Goal: Submit feedback/report problem: Submit feedback/report problem

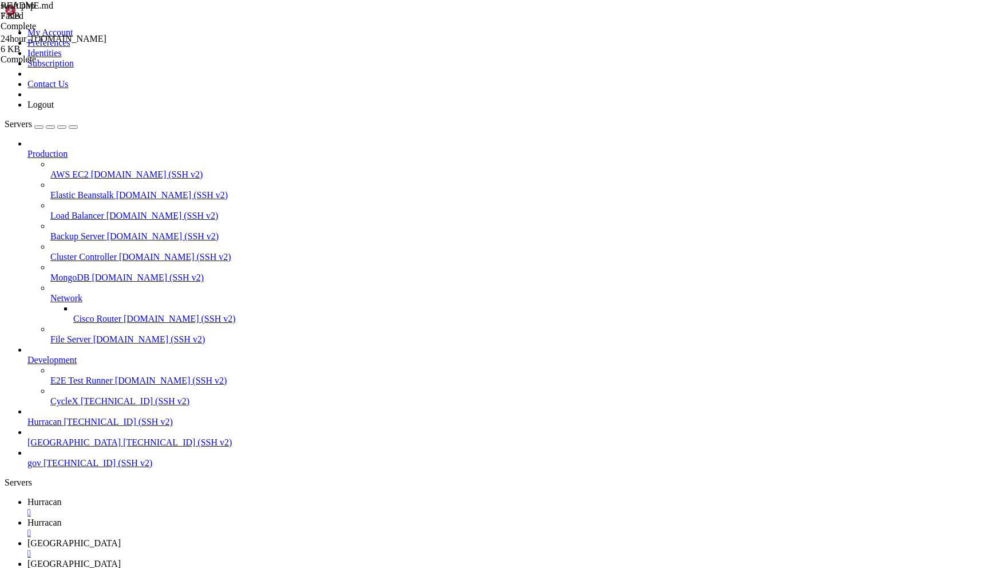
scroll to position [42186, 0]
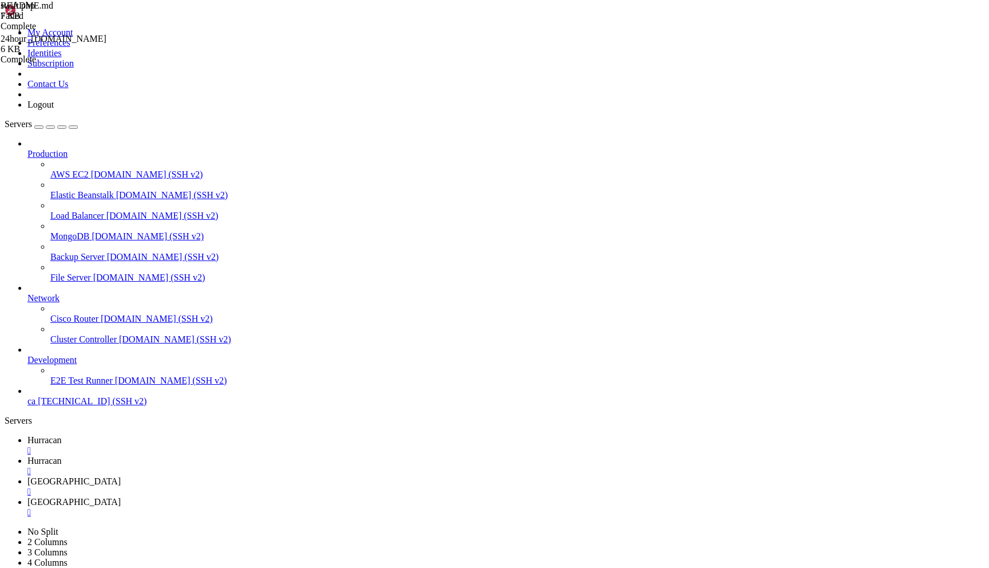
click at [344, 487] on div "" at bounding box center [505, 492] width 957 height 10
click at [279, 466] on div "" at bounding box center [505, 471] width 957 height 10
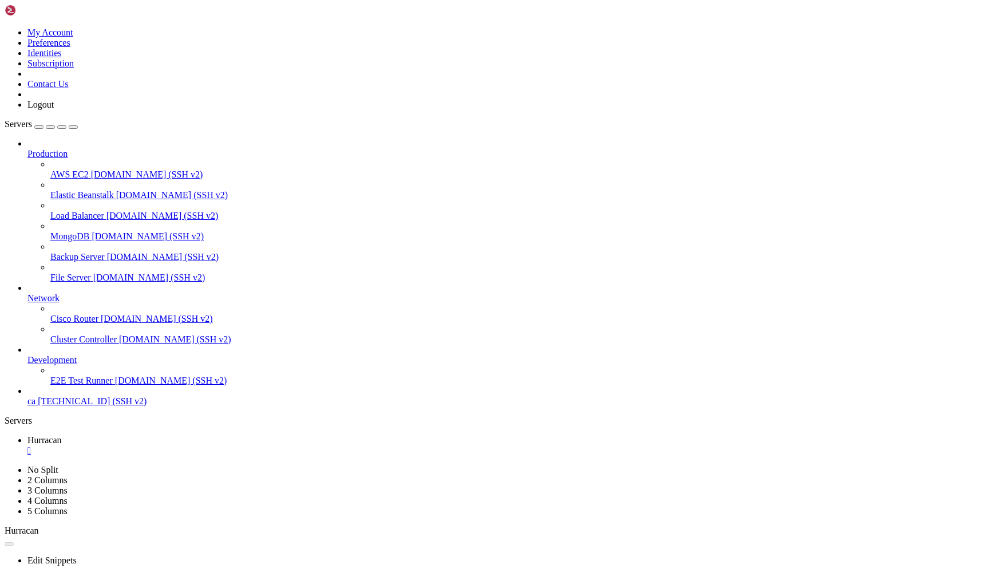
click at [205, 445] on div "" at bounding box center [505, 450] width 957 height 10
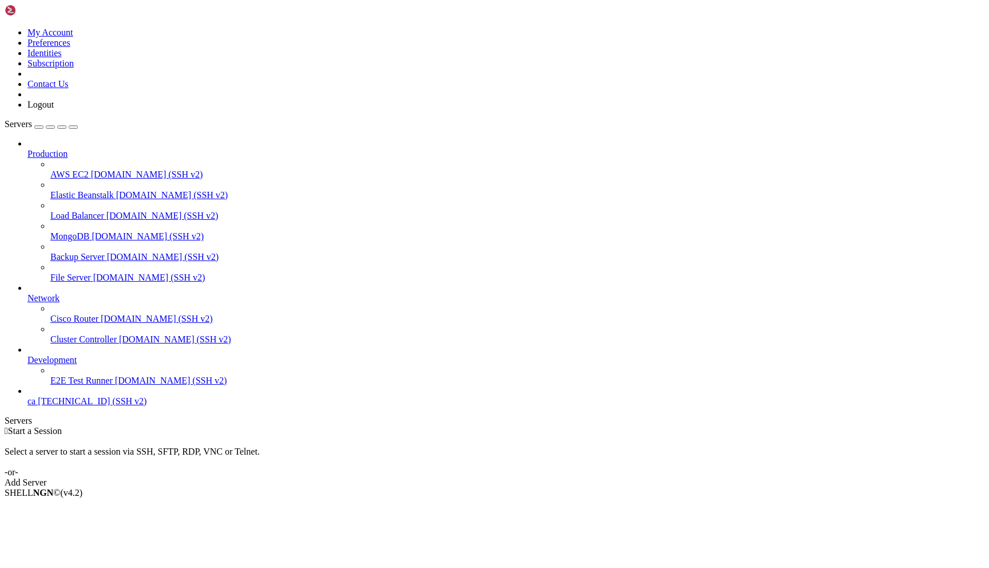
click at [36, 406] on span "ca" at bounding box center [31, 401] width 8 height 10
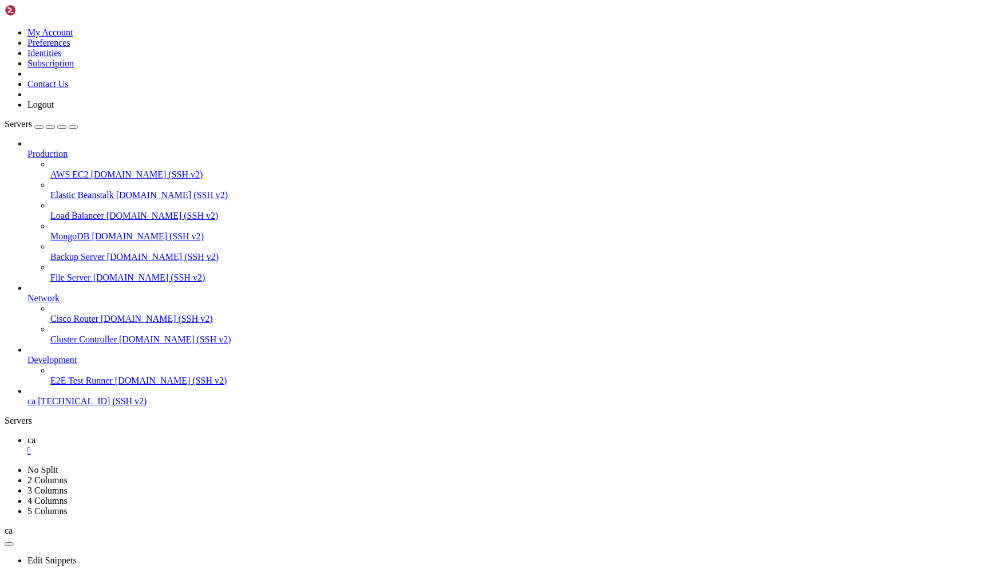
scroll to position [2359, 0]
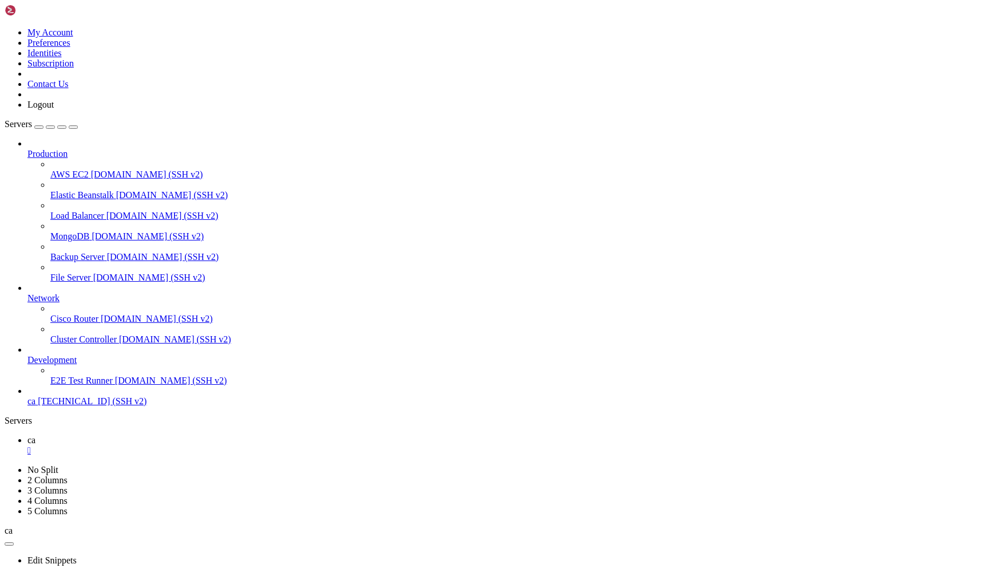
drag, startPoint x: 276, startPoint y: 972, endPoint x: 188, endPoint y: 951, distance: 90.7
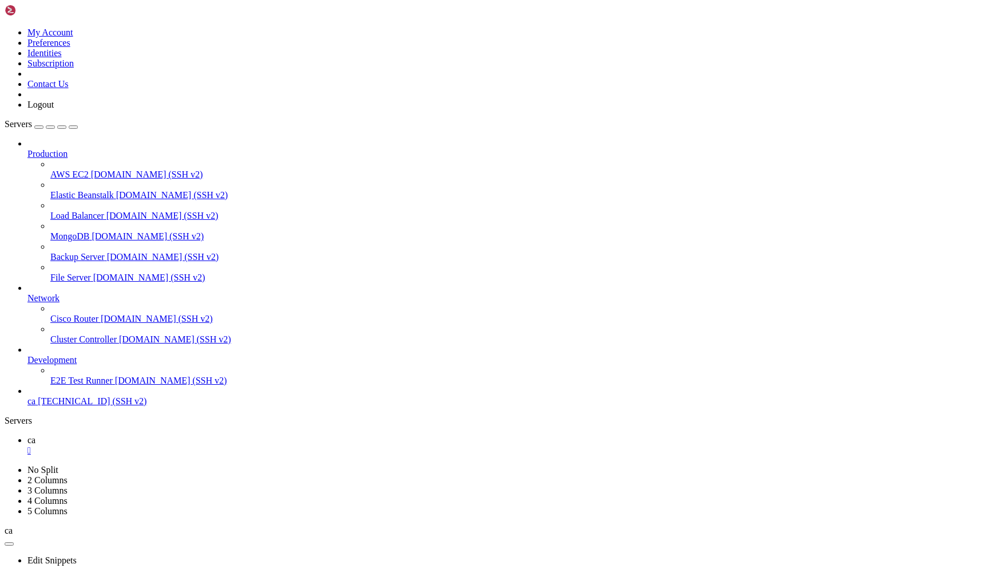
copy div "Убрал редирект для "Забыл пароль": - Теперь показывает сообщение внутри модальн…"
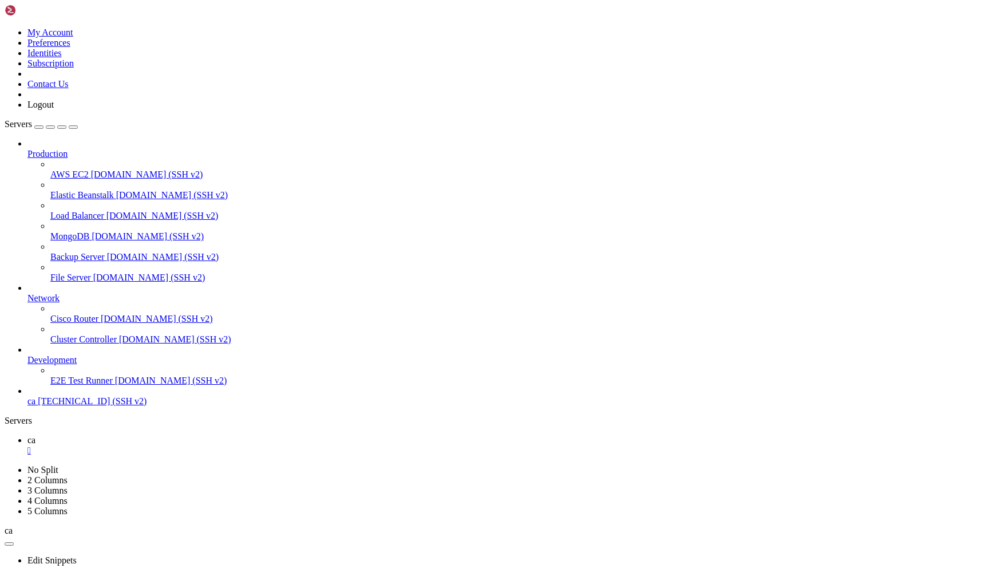
drag, startPoint x: 411, startPoint y: 927, endPoint x: 338, endPoint y: 849, distance: 106.6
drag, startPoint x: 123, startPoint y: 816, endPoint x: 212, endPoint y: 873, distance: 106.6
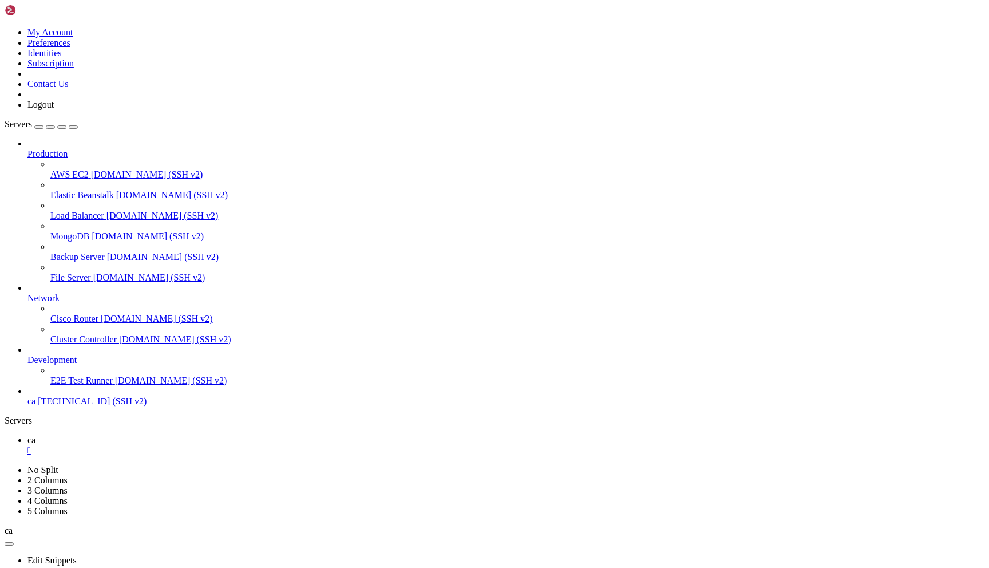
drag, startPoint x: 545, startPoint y: 1032, endPoint x: 555, endPoint y: 1032, distance: 10.3
drag, startPoint x: 549, startPoint y: 1032, endPoint x: 542, endPoint y: 1031, distance: 7.0
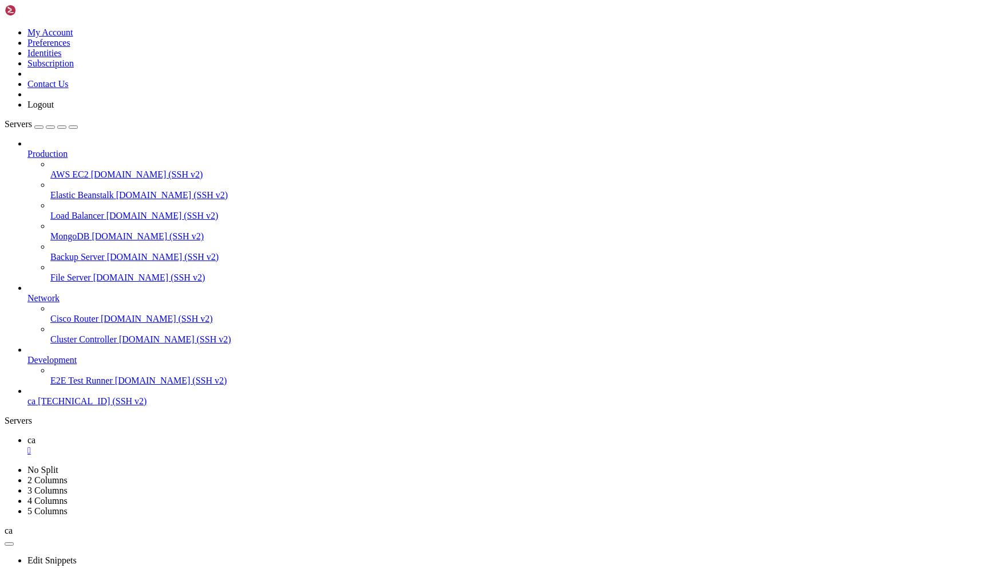
drag, startPoint x: 544, startPoint y: 1034, endPoint x: 551, endPoint y: 1030, distance: 8.5
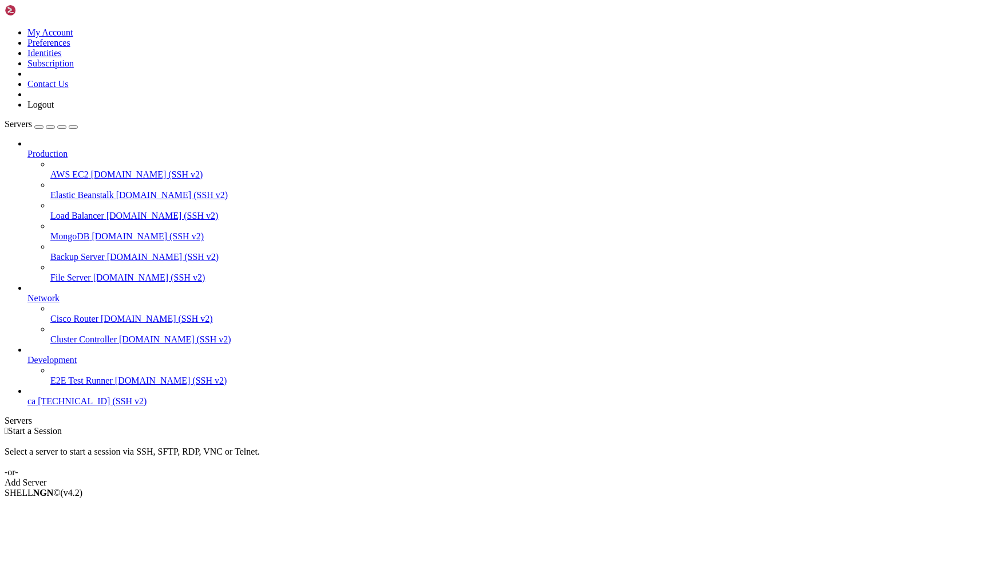
click at [36, 406] on span "ca" at bounding box center [31, 401] width 8 height 10
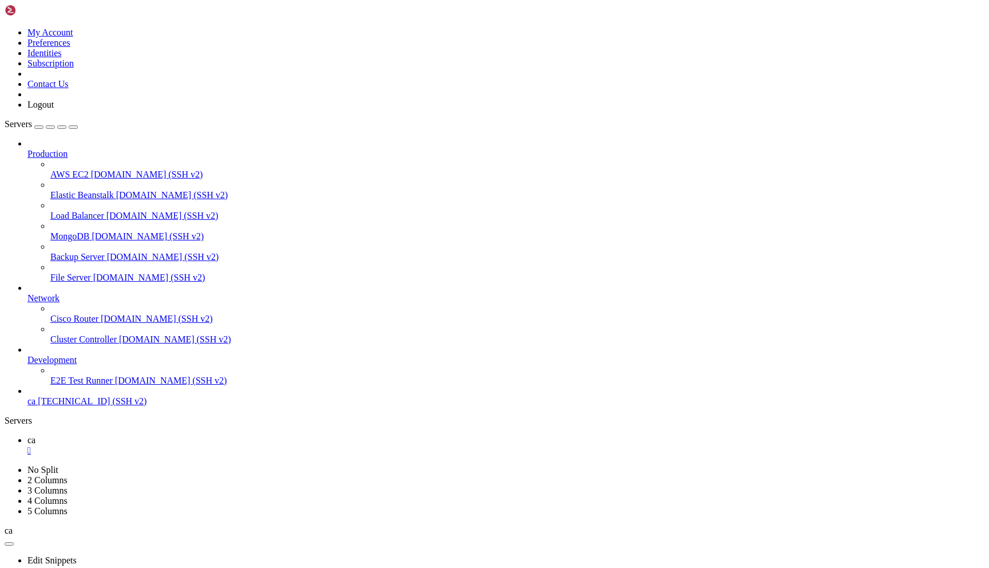
scroll to position [11281, 0]
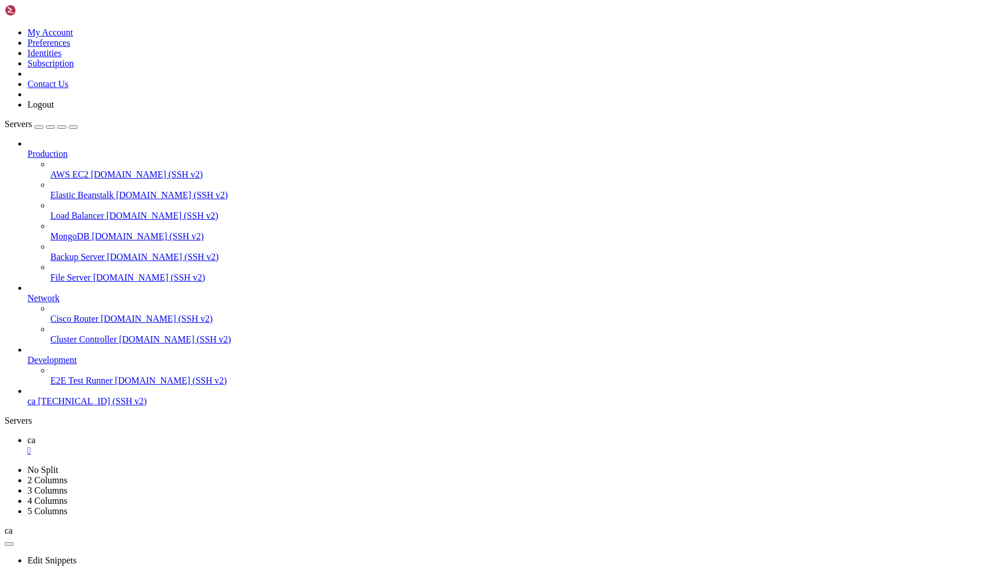
scroll to position [23199, 0]
drag, startPoint x: 349, startPoint y: 910, endPoint x: 38, endPoint y: 904, distance: 311.0
copy x-row "● Теперь нужно добавить импорт компонента History и инициализировать данные gam…"
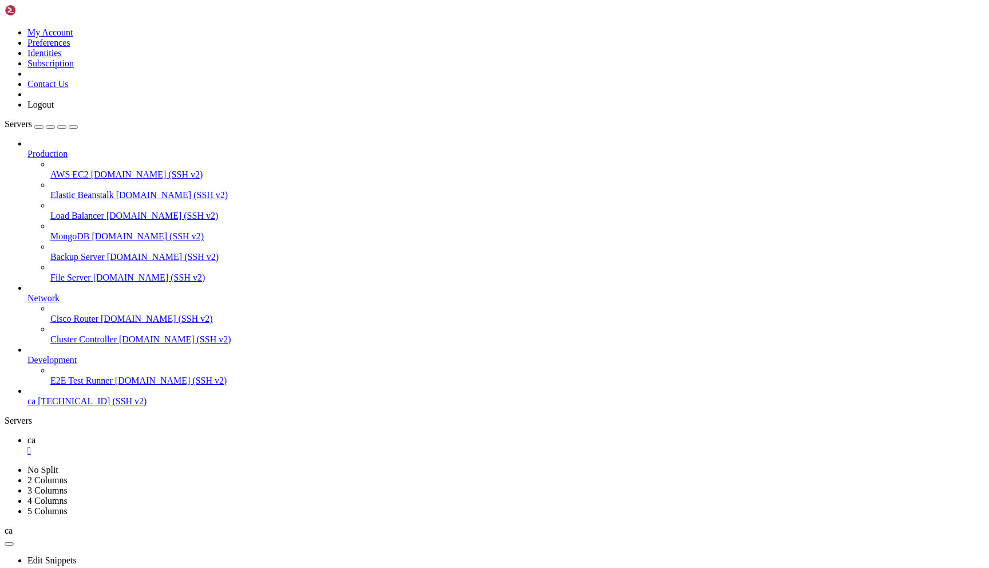
scroll to position [25892, 0]
